Goal: Check status

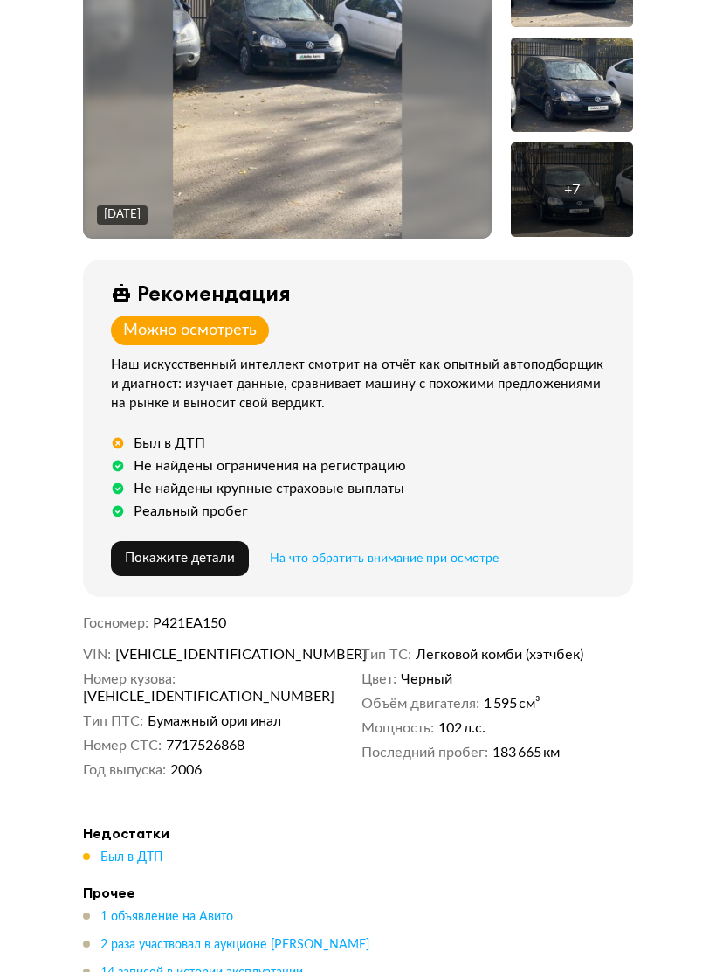
scroll to position [456, 0]
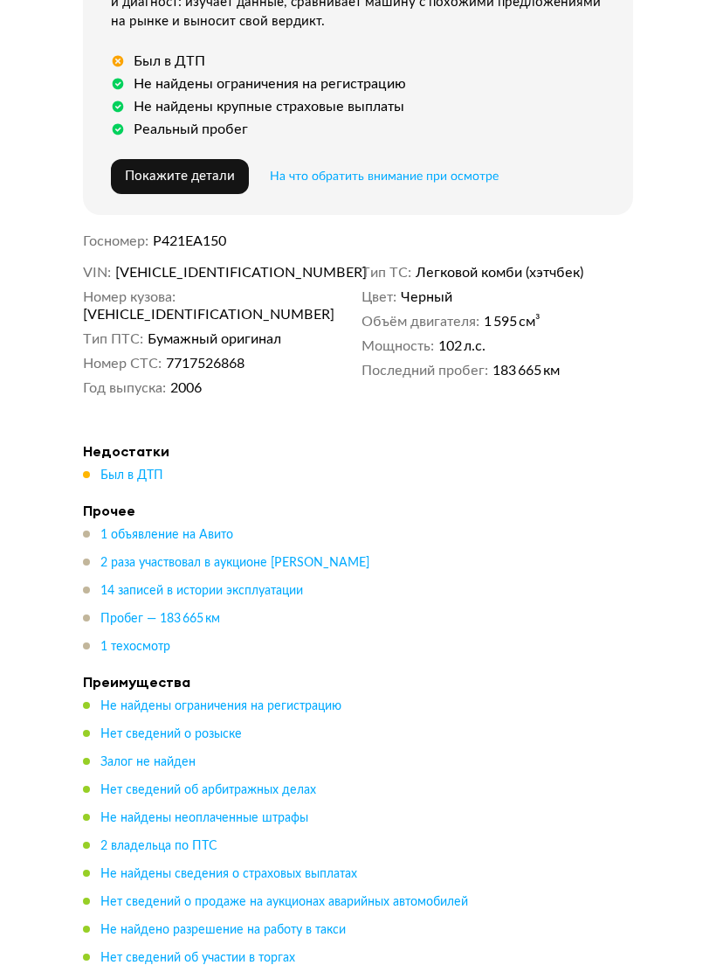
click at [143, 469] on span "Был в ДТП" at bounding box center [131, 475] width 63 height 12
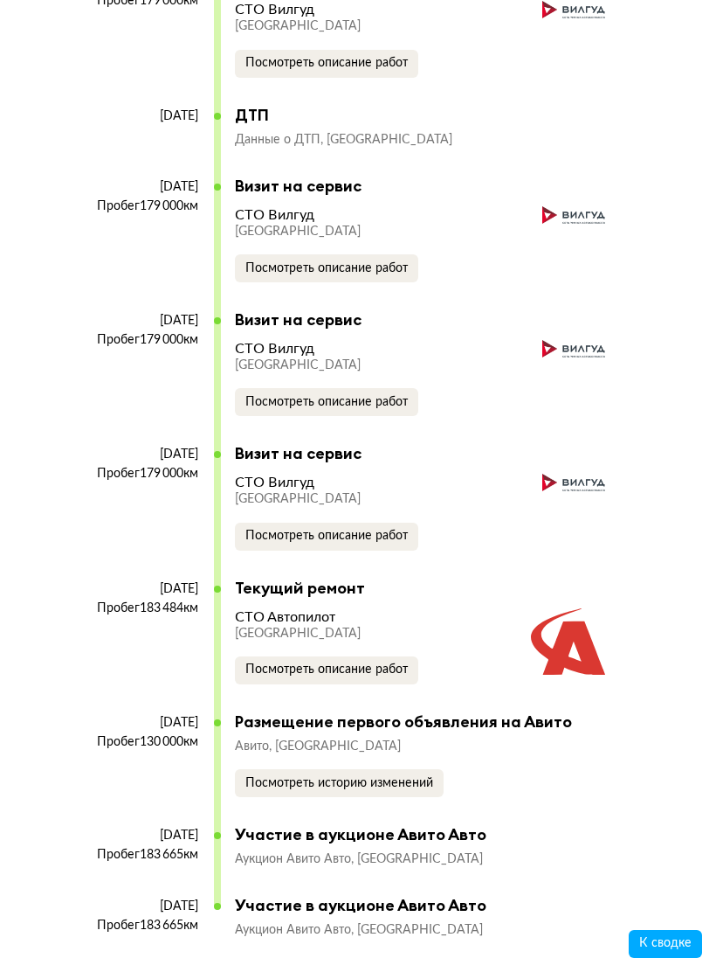
scroll to position [5830, 0]
click at [396, 664] on span "Посмотреть описание работ" at bounding box center [327, 670] width 163 height 12
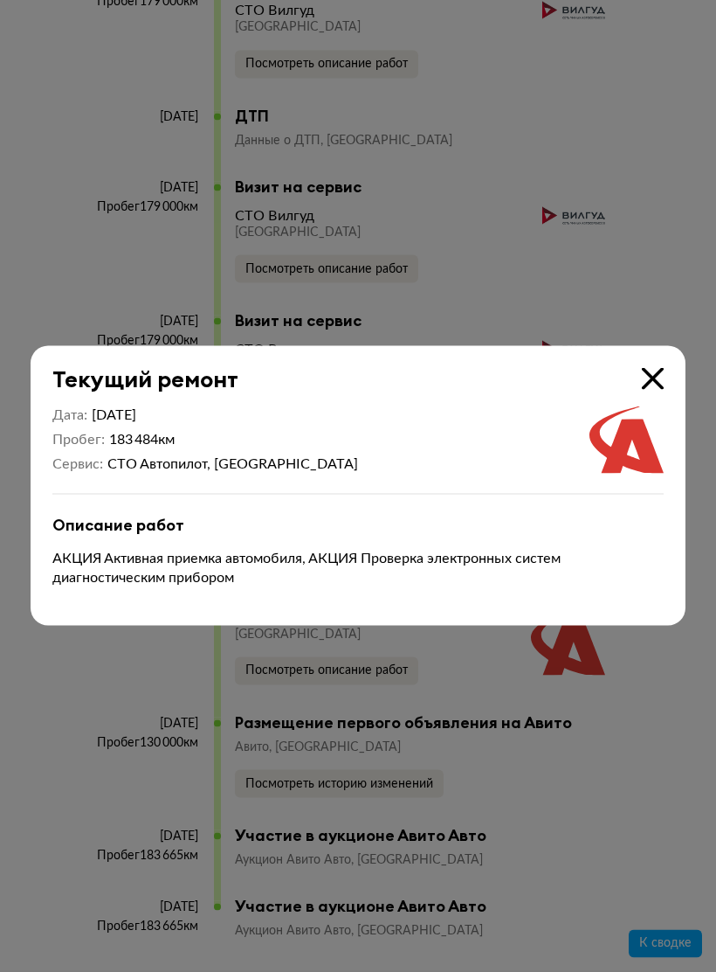
scroll to position [5831, 0]
click at [592, 697] on div at bounding box center [358, 486] width 716 height 972
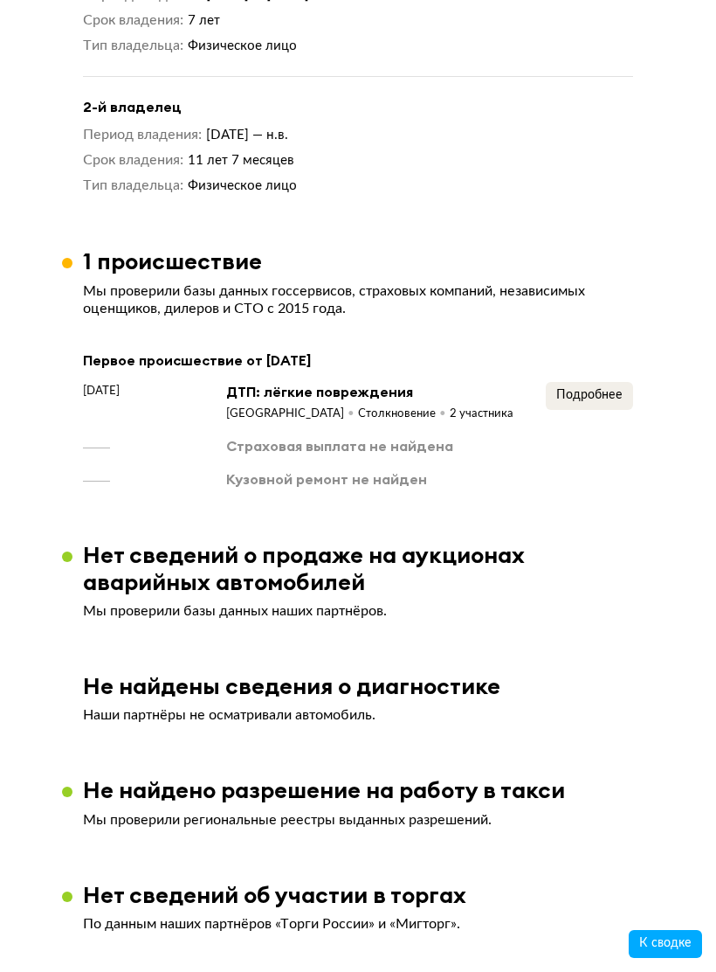
scroll to position [2790, 0]
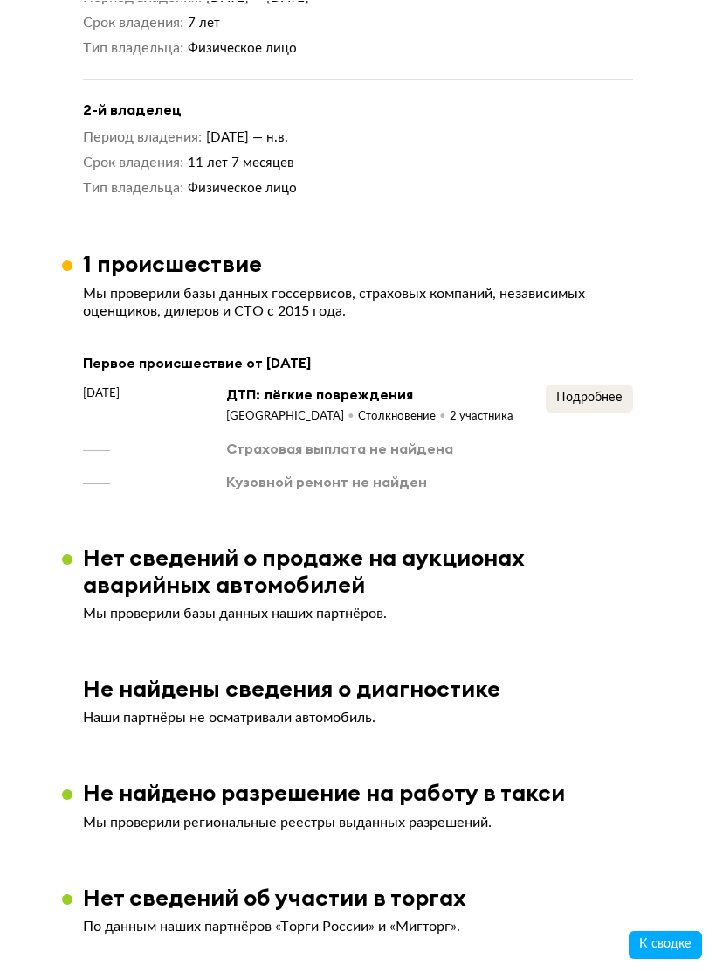
click at [606, 395] on button "Подробнее" at bounding box center [589, 398] width 87 height 28
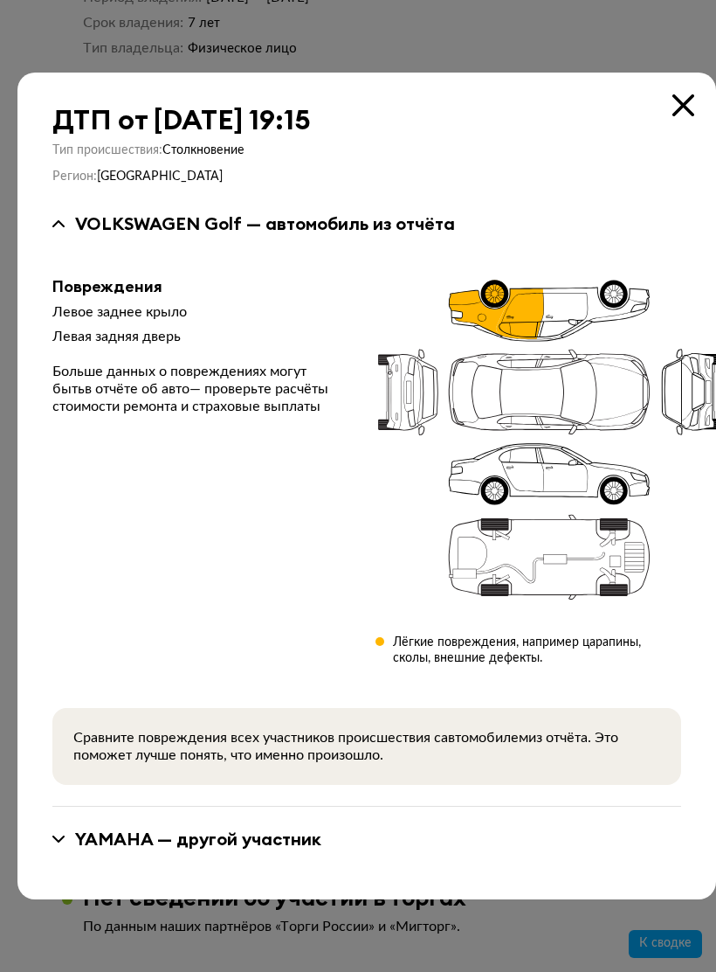
click at [667, 99] on div "ДТП от [DATE] 19:15 Тип происшествия : Столкновение Регион : Москва VOLKSWAGEN …" at bounding box center [366, 486] width 699 height 826
click at [675, 116] on icon at bounding box center [684, 105] width 22 height 22
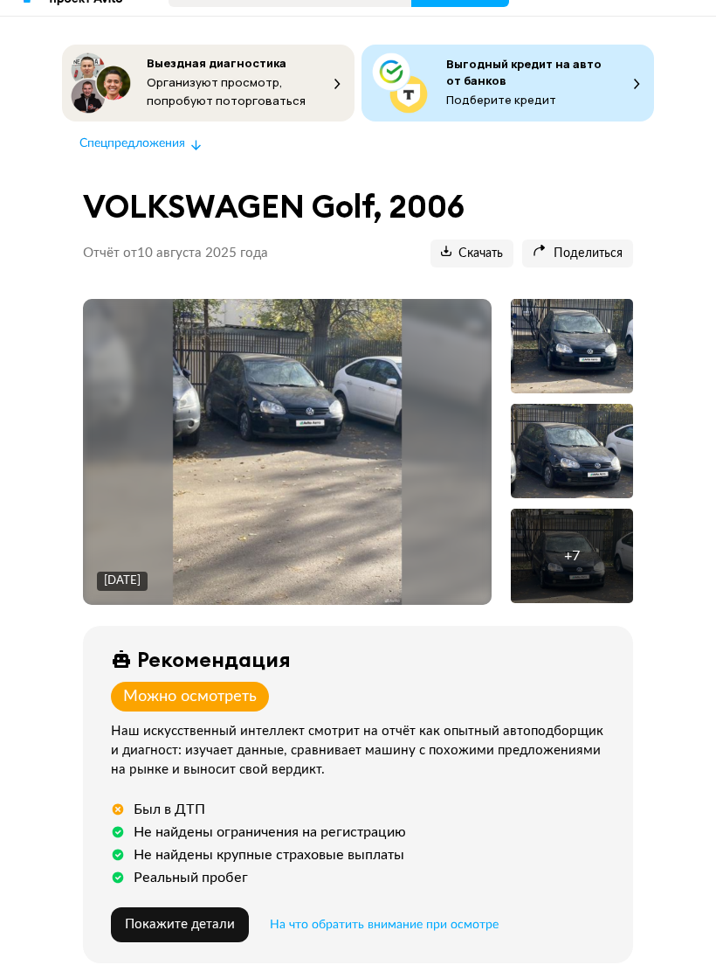
scroll to position [88, 0]
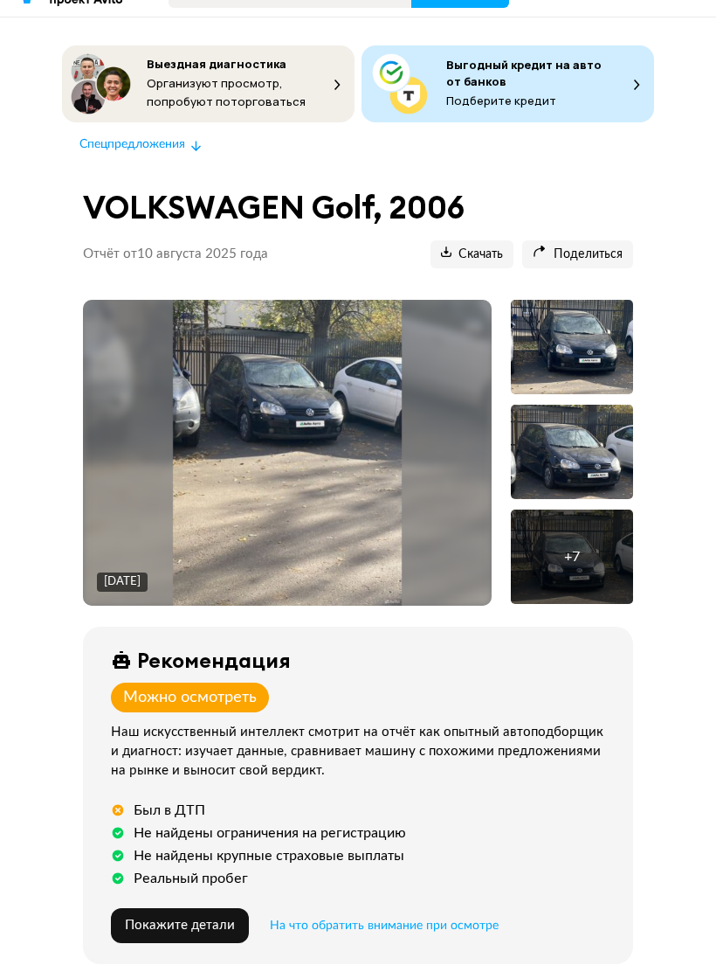
click at [397, 448] on img at bounding box center [288, 454] width 230 height 306
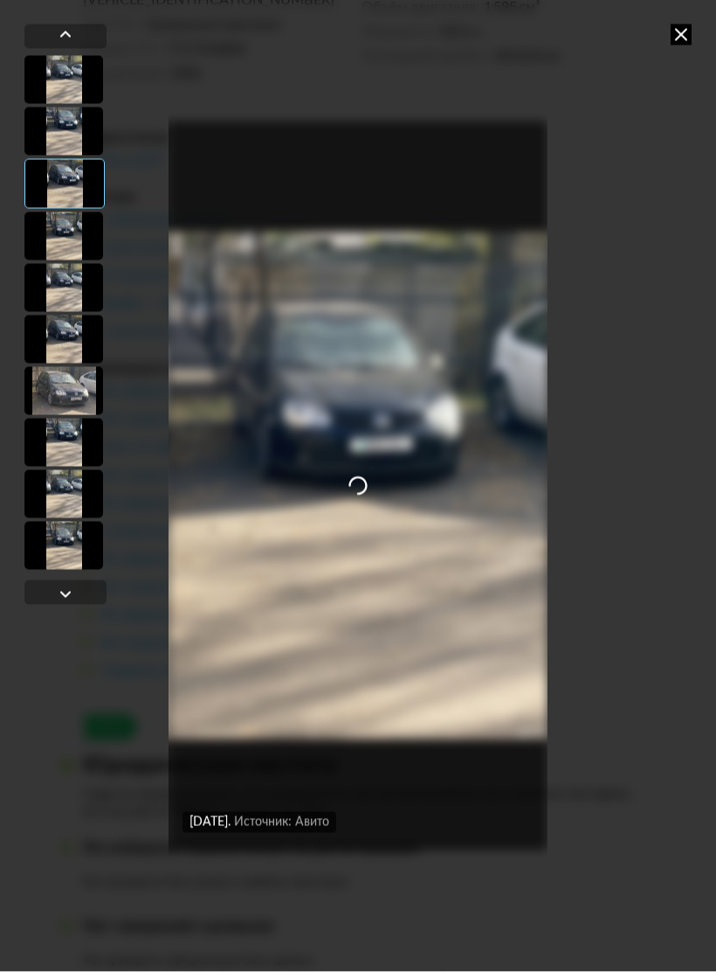
scroll to position [1155, 0]
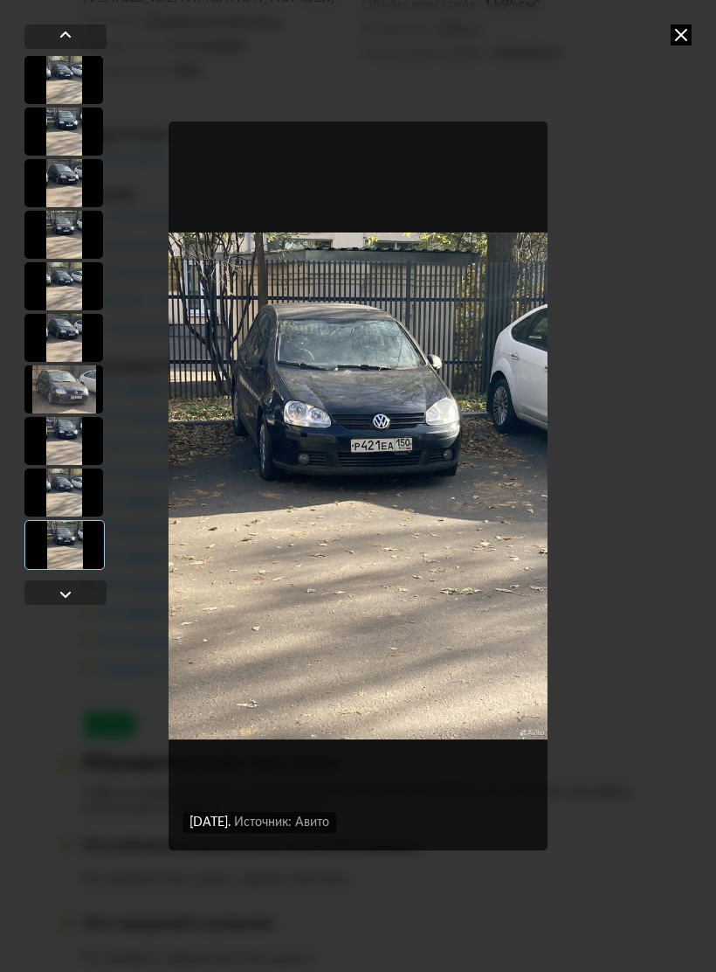
click at [90, 585] on div at bounding box center [65, 592] width 82 height 24
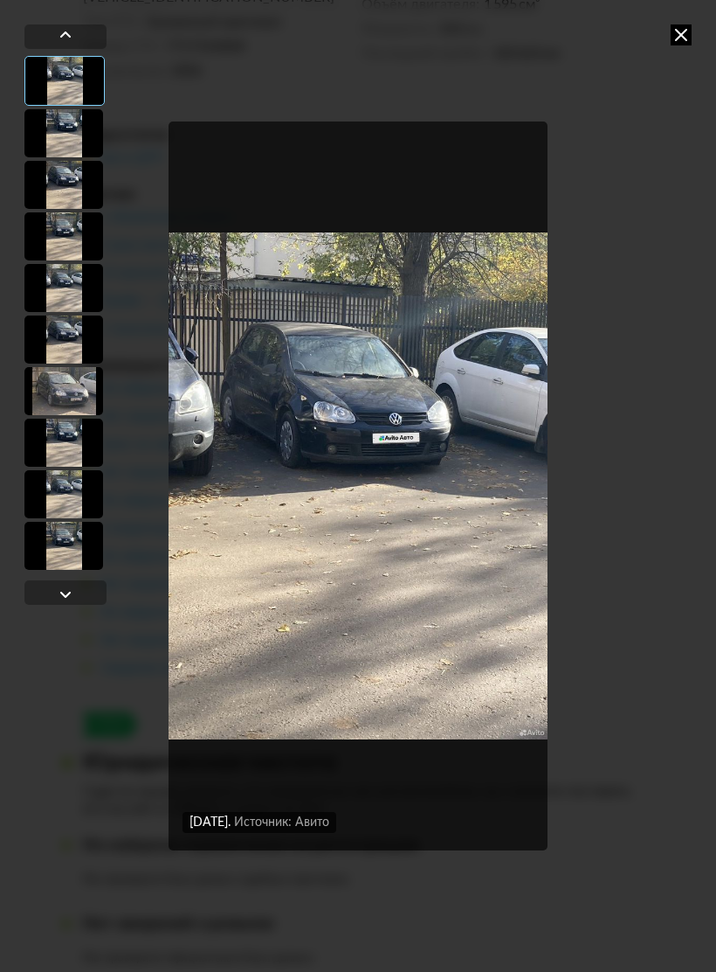
click at [57, 283] on div at bounding box center [63, 288] width 79 height 48
click at [43, 115] on div at bounding box center [63, 131] width 79 height 48
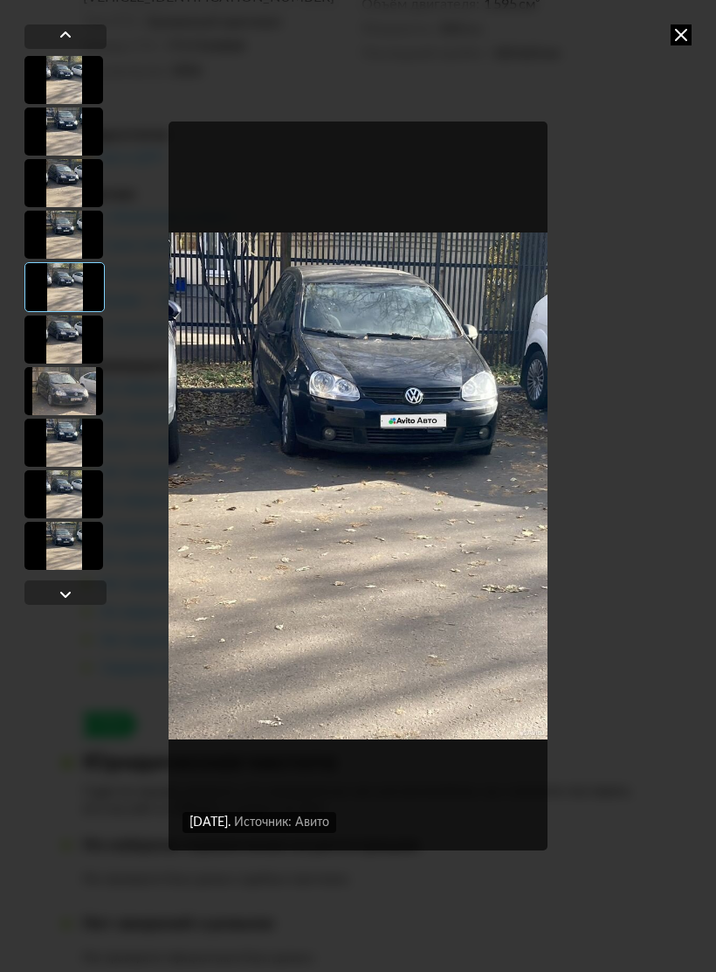
click at [54, 149] on div at bounding box center [63, 131] width 79 height 48
click at [60, 173] on div at bounding box center [63, 185] width 79 height 48
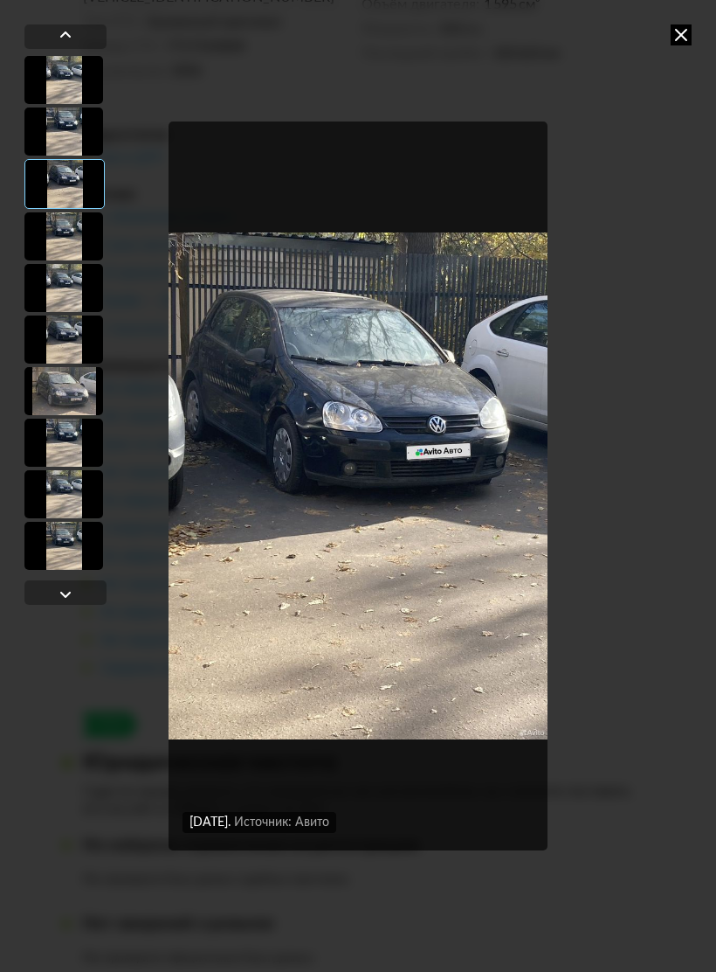
click at [64, 238] on div at bounding box center [63, 236] width 79 height 48
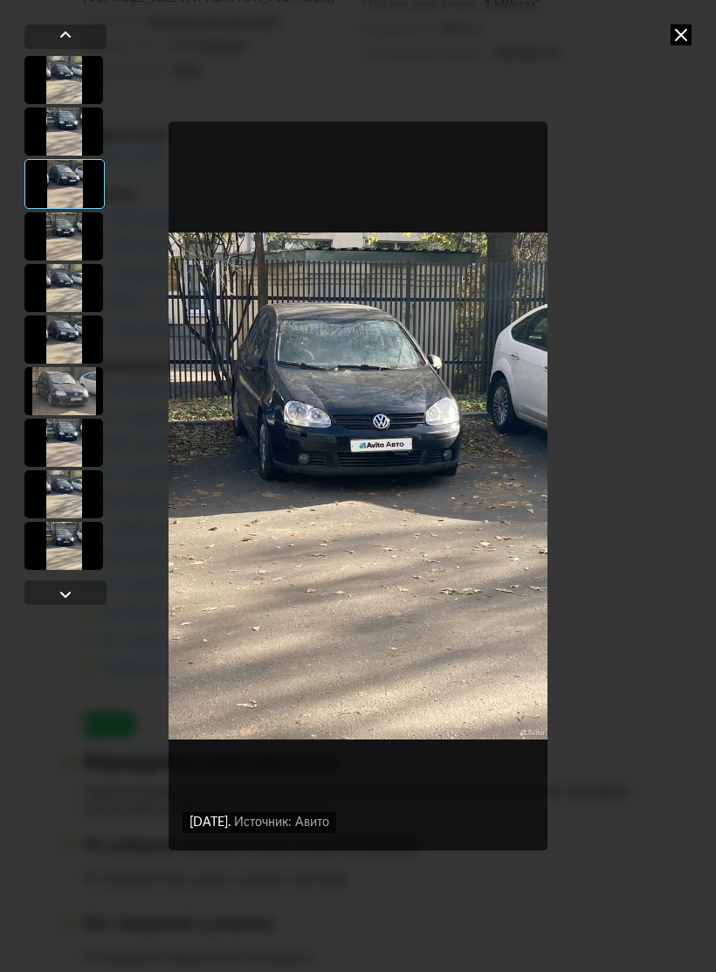
click at [666, 22] on div "[DATE] Источник: Авито [DATE] Источник: Авито [DATE] Источник: Авито [DATE] Ист…" at bounding box center [358, 486] width 716 height 972
click at [690, 24] on div "[DATE] Источник: Авито [DATE] Источник: Авито [DATE] Источник: Авито [DATE] Ист…" at bounding box center [358, 486] width 716 height 972
click at [674, 34] on icon at bounding box center [681, 34] width 21 height 21
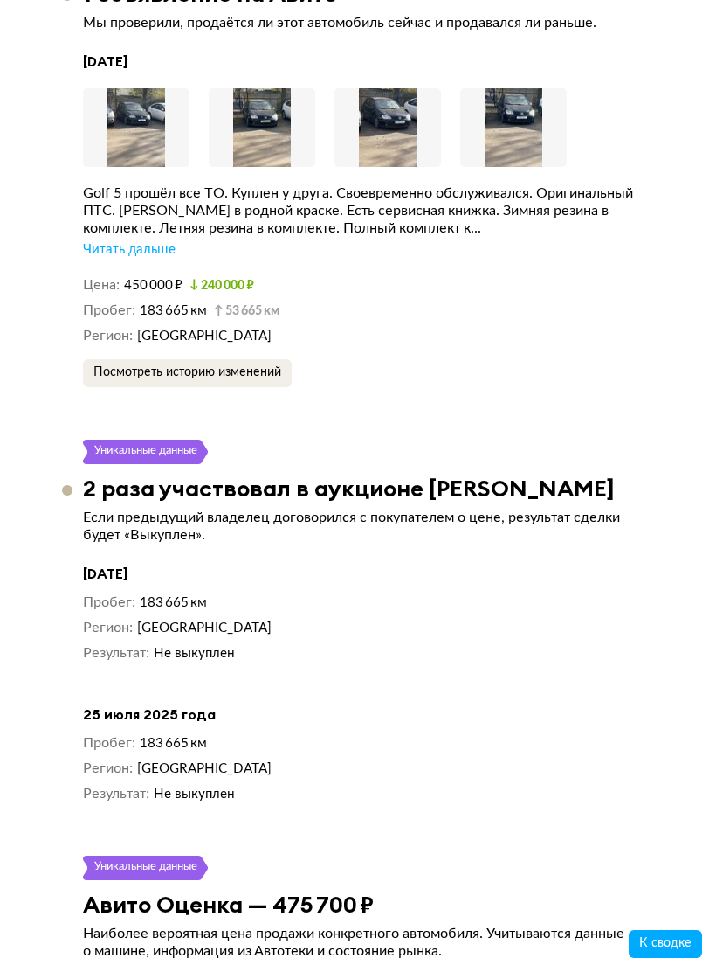
scroll to position [3797, 0]
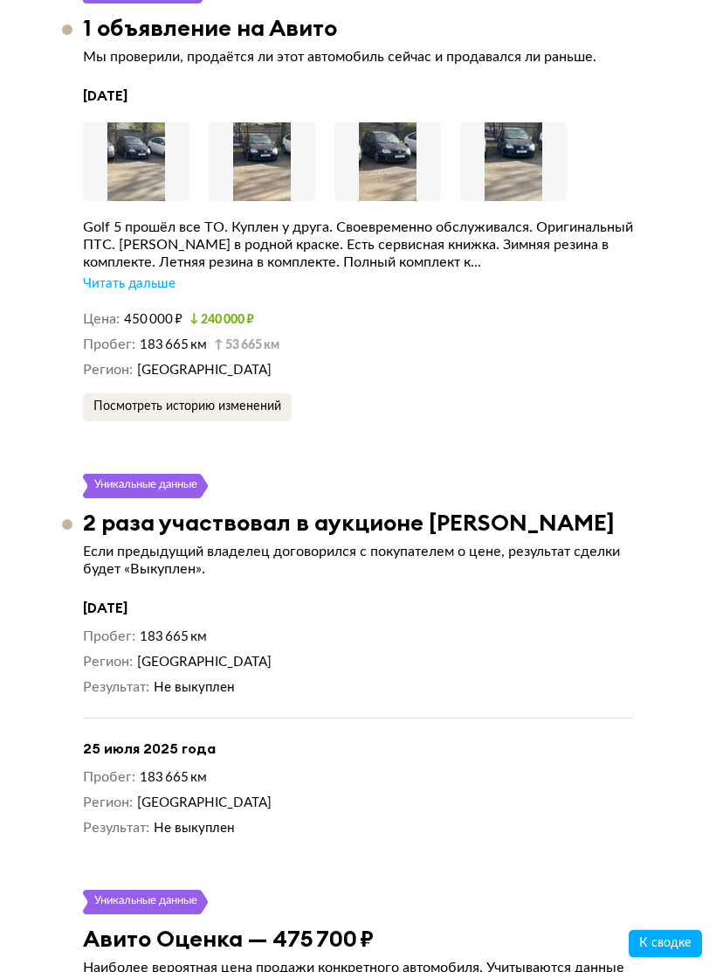
click at [114, 276] on div "Читать дальше" at bounding box center [129, 284] width 93 height 17
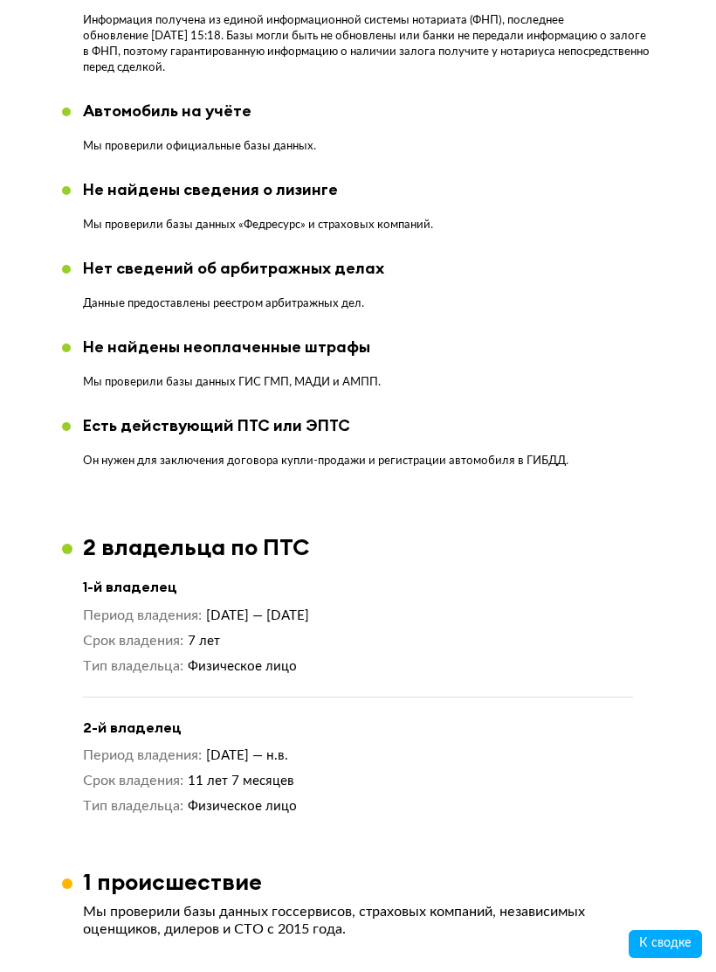
scroll to position [2098, 0]
